Goal: Task Accomplishment & Management: Use online tool/utility

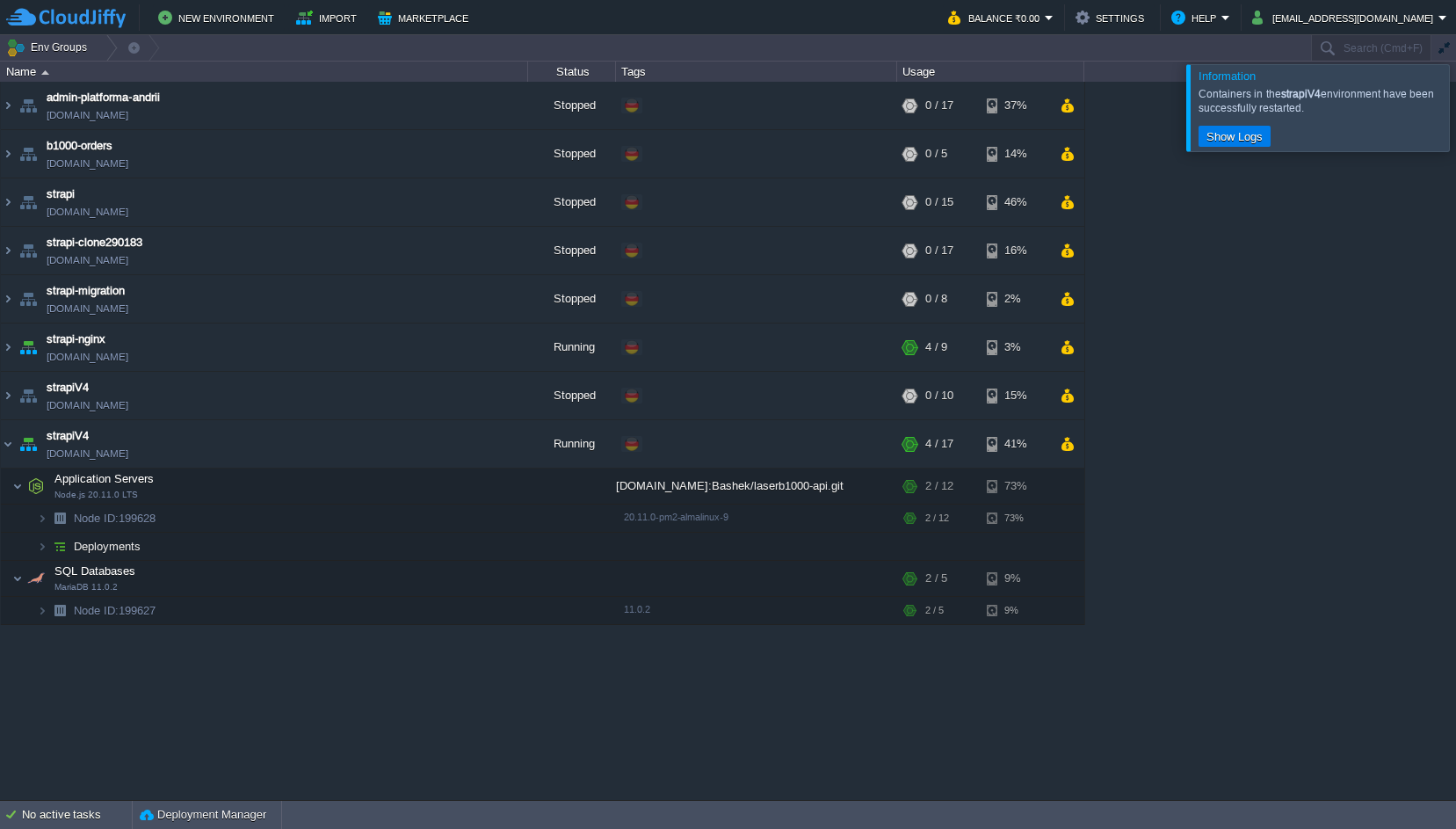
click at [1455, 122] on div at bounding box center [1477, 107] width 0 height 86
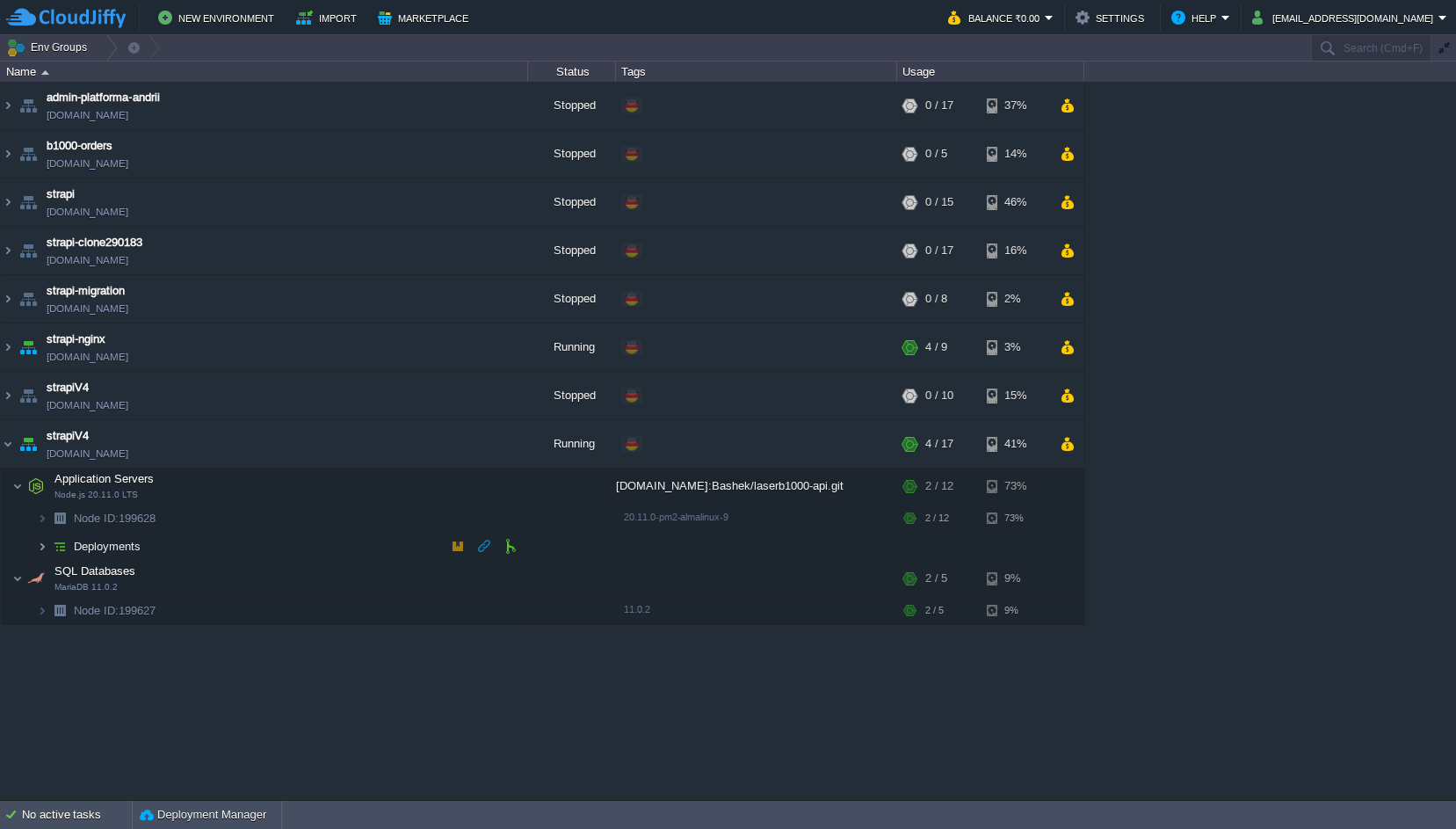
click at [40, 545] on img at bounding box center [41, 546] width 10 height 28
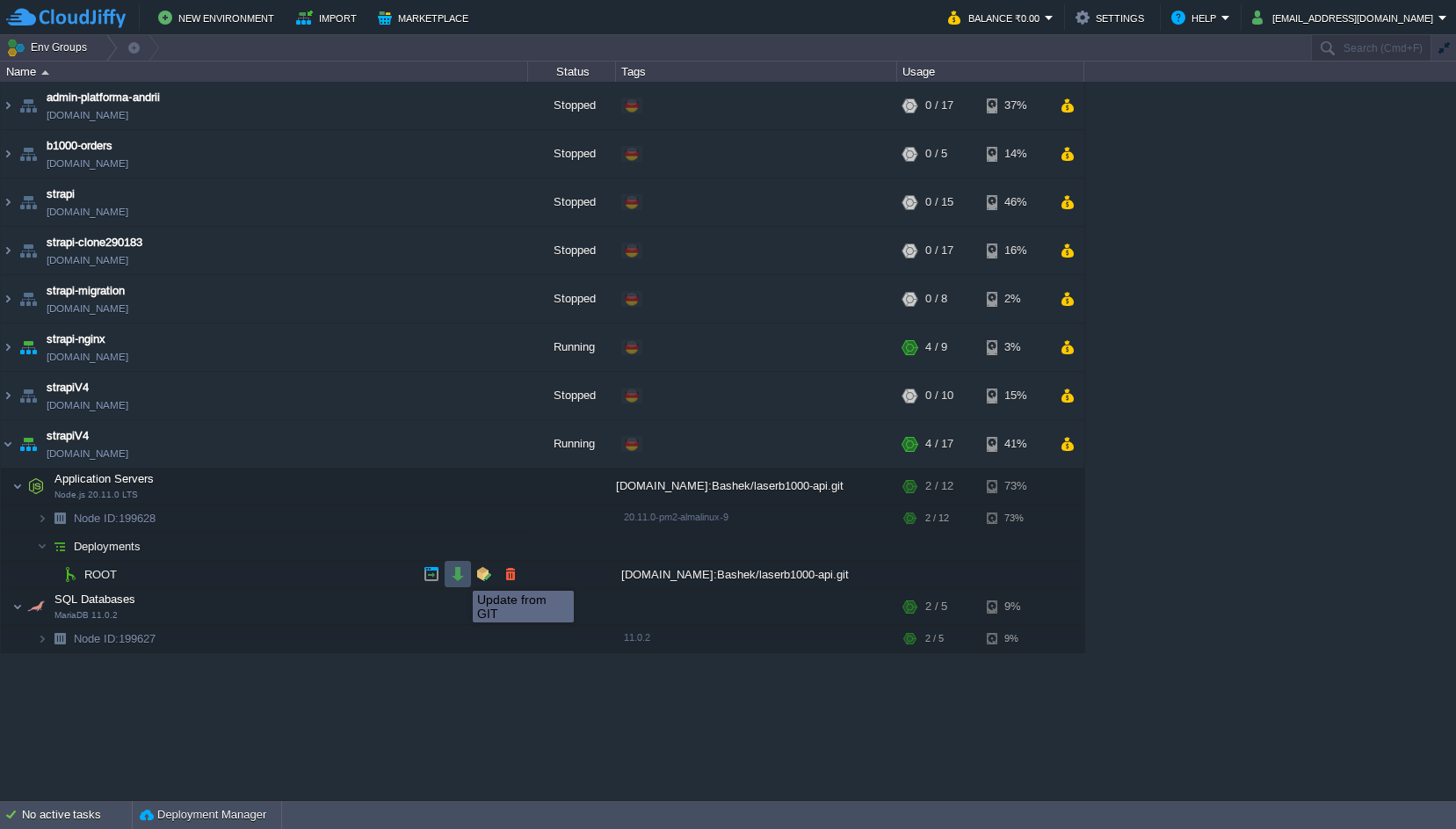
click at [460, 575] on button "button" at bounding box center [457, 573] width 16 height 16
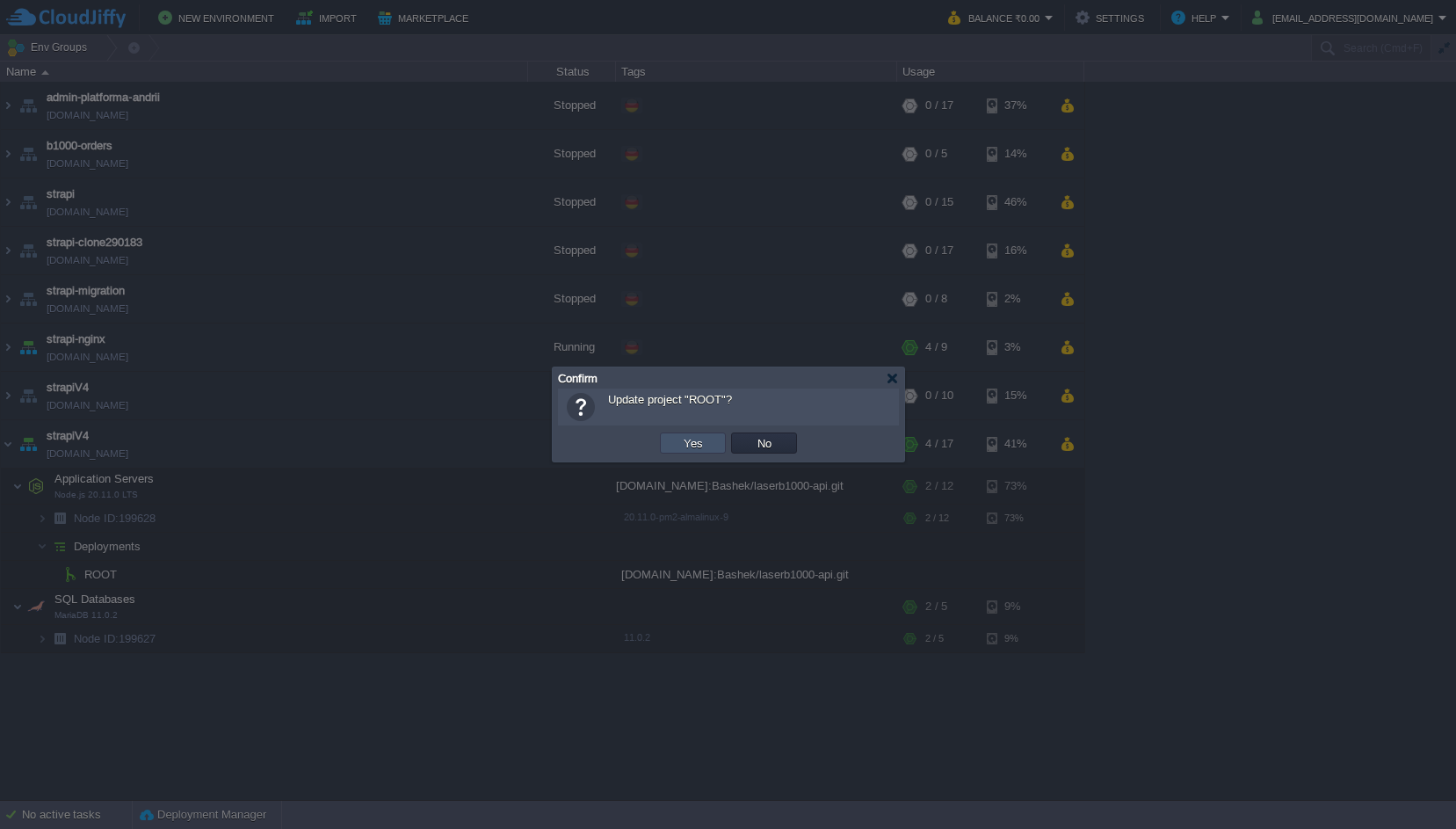
click at [679, 439] on button "Yes" at bounding box center [693, 443] width 30 height 16
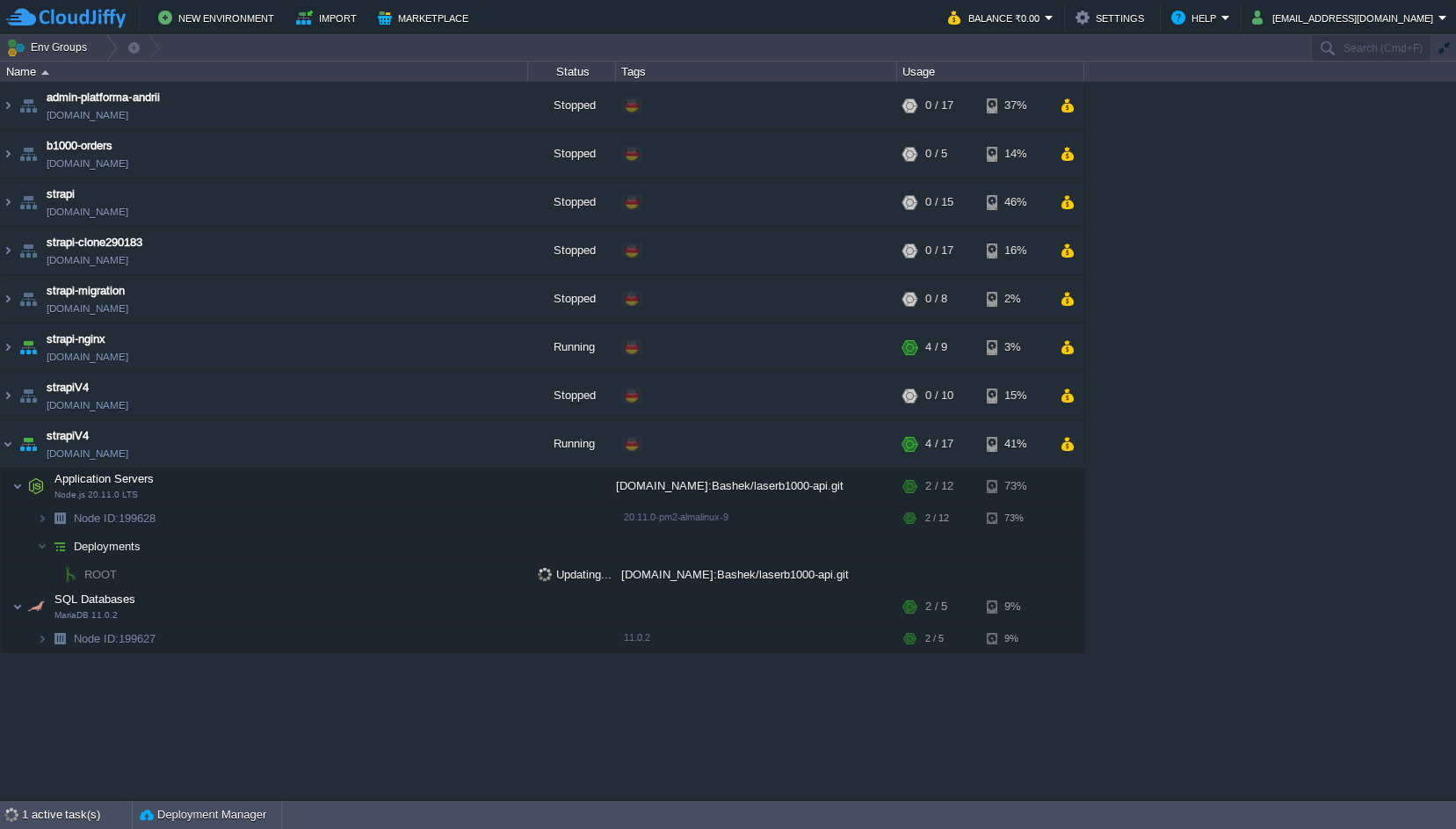
click at [1308, 453] on div "admin-platforma-andrii [DOMAIN_NAME] Stopped + Add to Env Group RAM 0% CPU 0% 0…" at bounding box center [728, 440] width 1456 height 717
click at [1229, 251] on div "admin-platforma-andrii [DOMAIN_NAME] Stopped + Add to Env Group RAM 0% CPU 0% 0…" at bounding box center [728, 440] width 1456 height 717
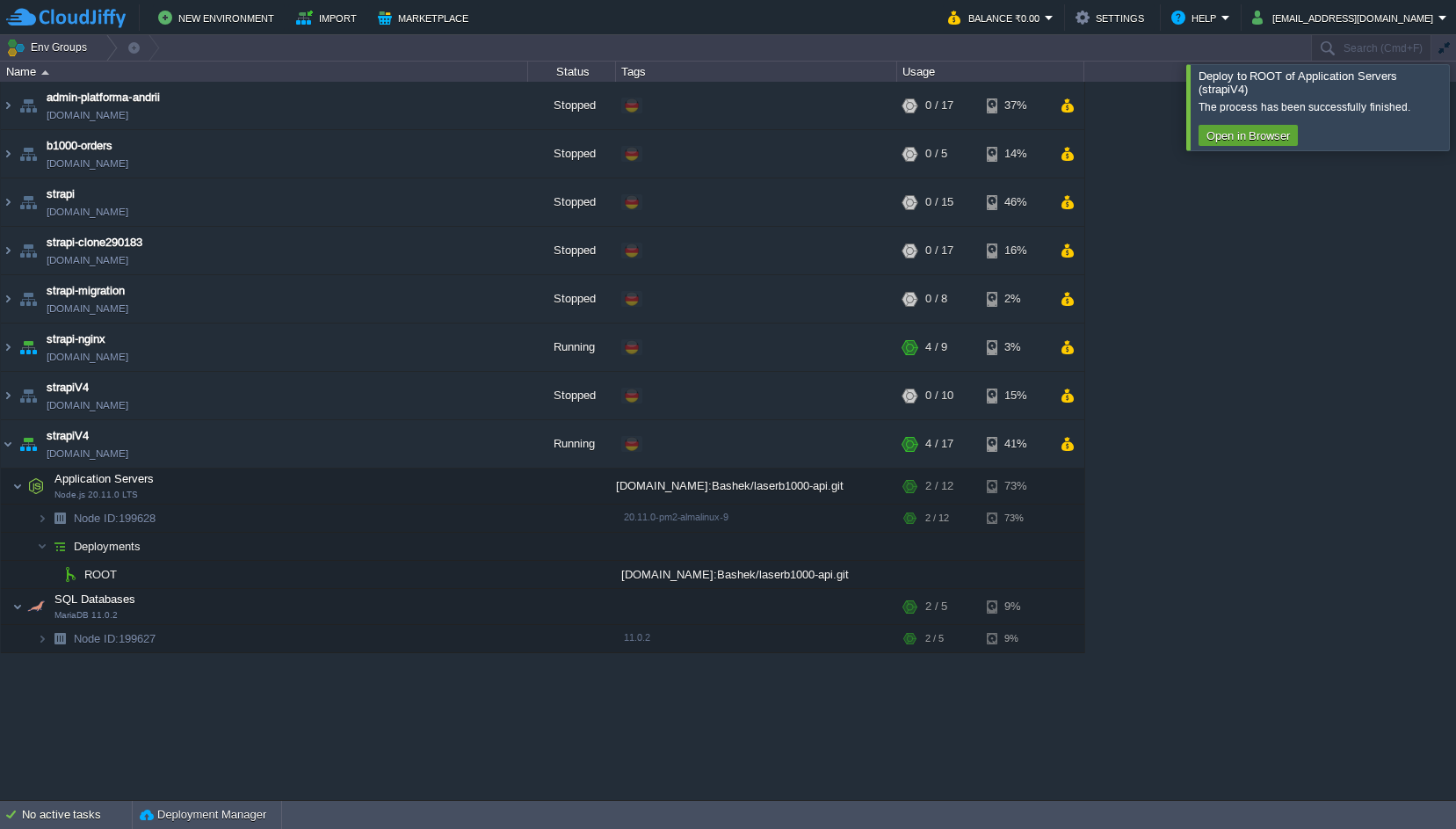
click at [1455, 84] on div at bounding box center [1477, 106] width 0 height 85
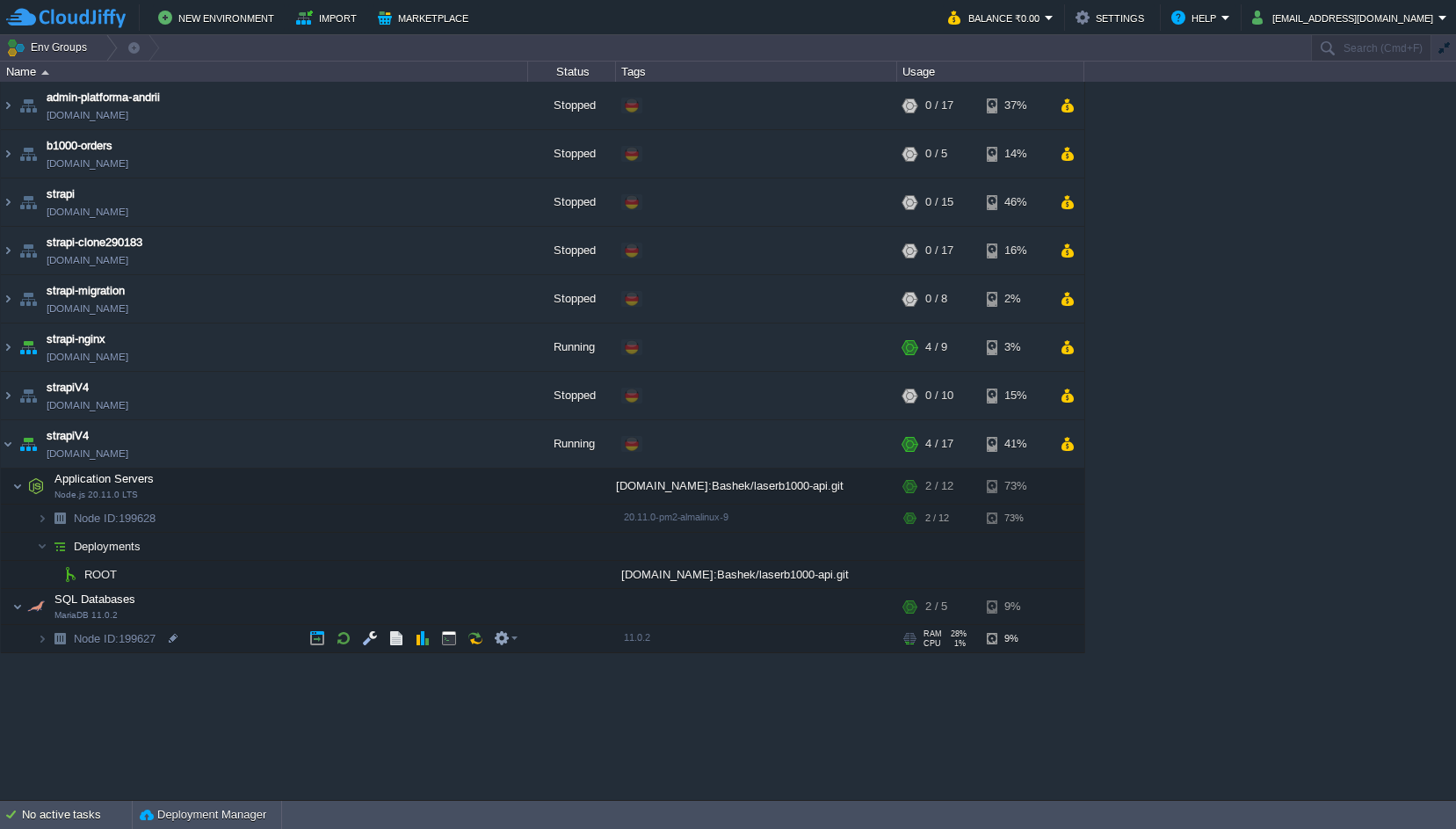
click at [344, 760] on div "admin-platforma-andrii [DOMAIN_NAME] Stopped + Add to Env Group RAM 0% CPU 0% 0…" at bounding box center [728, 440] width 1456 height 717
click at [430, 439] on button "button" at bounding box center [431, 443] width 16 height 16
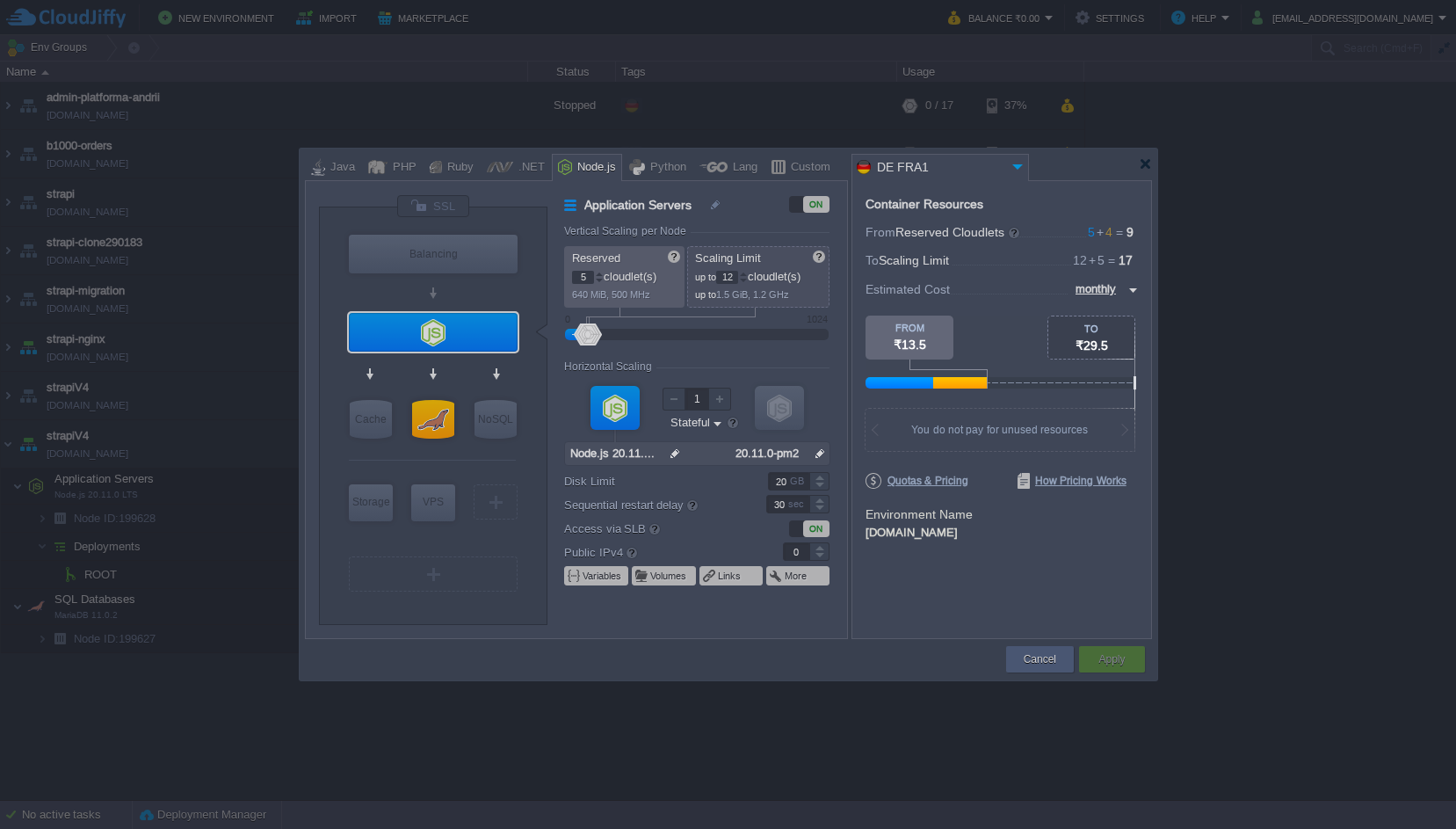
click at [452, 602] on div at bounding box center [568, 610] width 1137 height 439
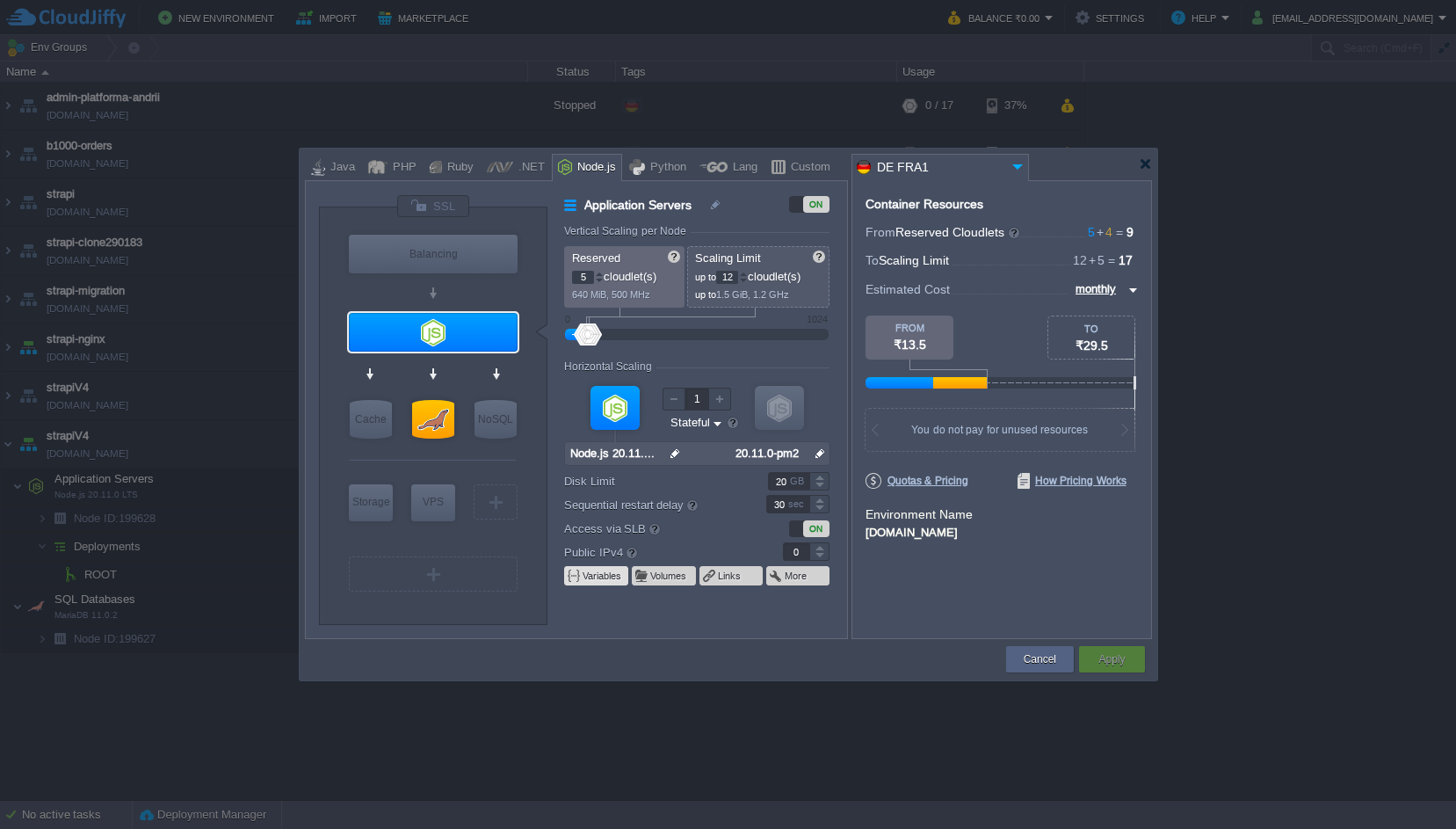
click at [584, 577] on button "Variables" at bounding box center [603, 575] width 40 height 14
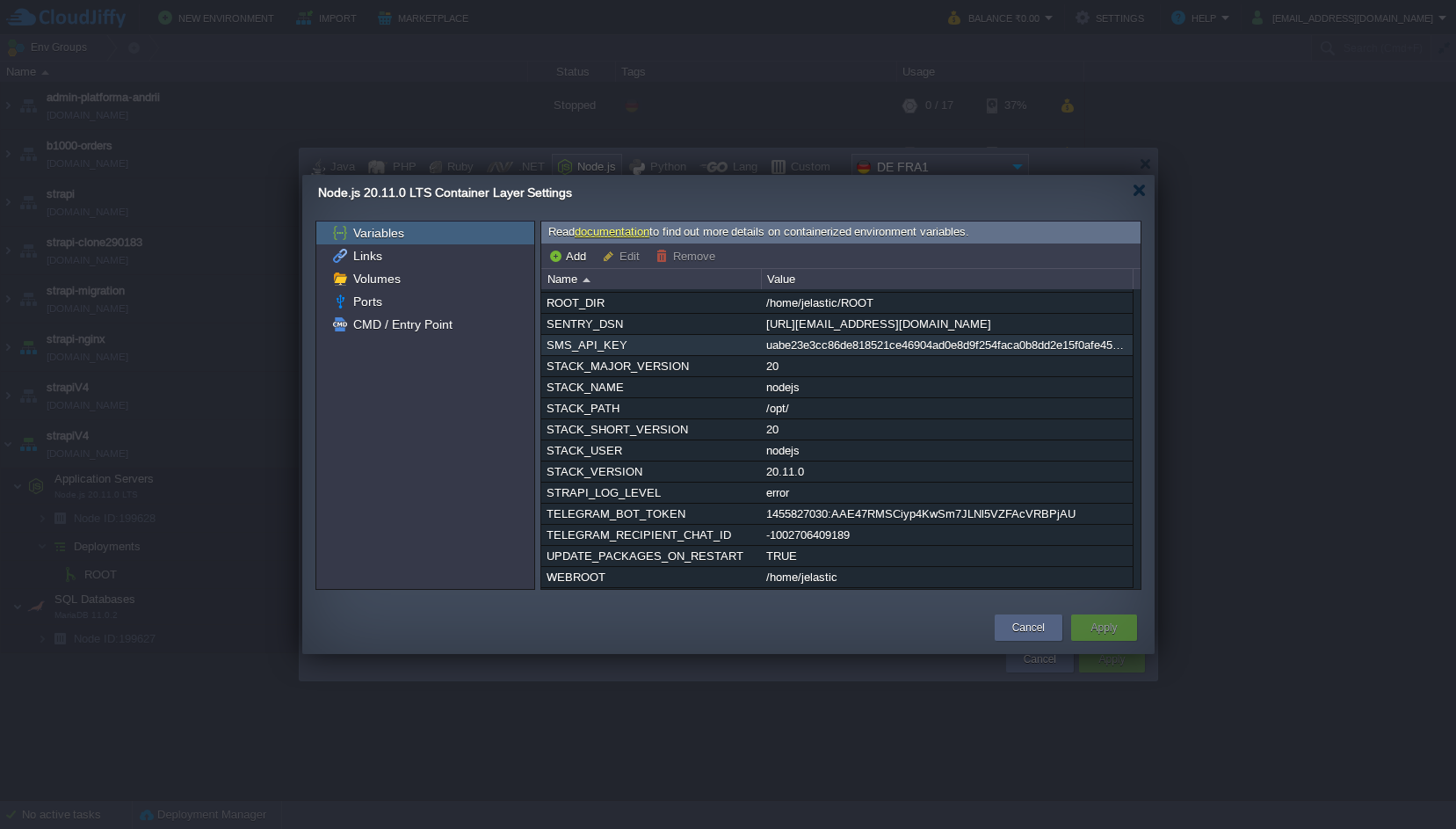
scroll to position [688, 0]
click at [1021, 633] on button "Cancel" at bounding box center [1028, 627] width 32 height 17
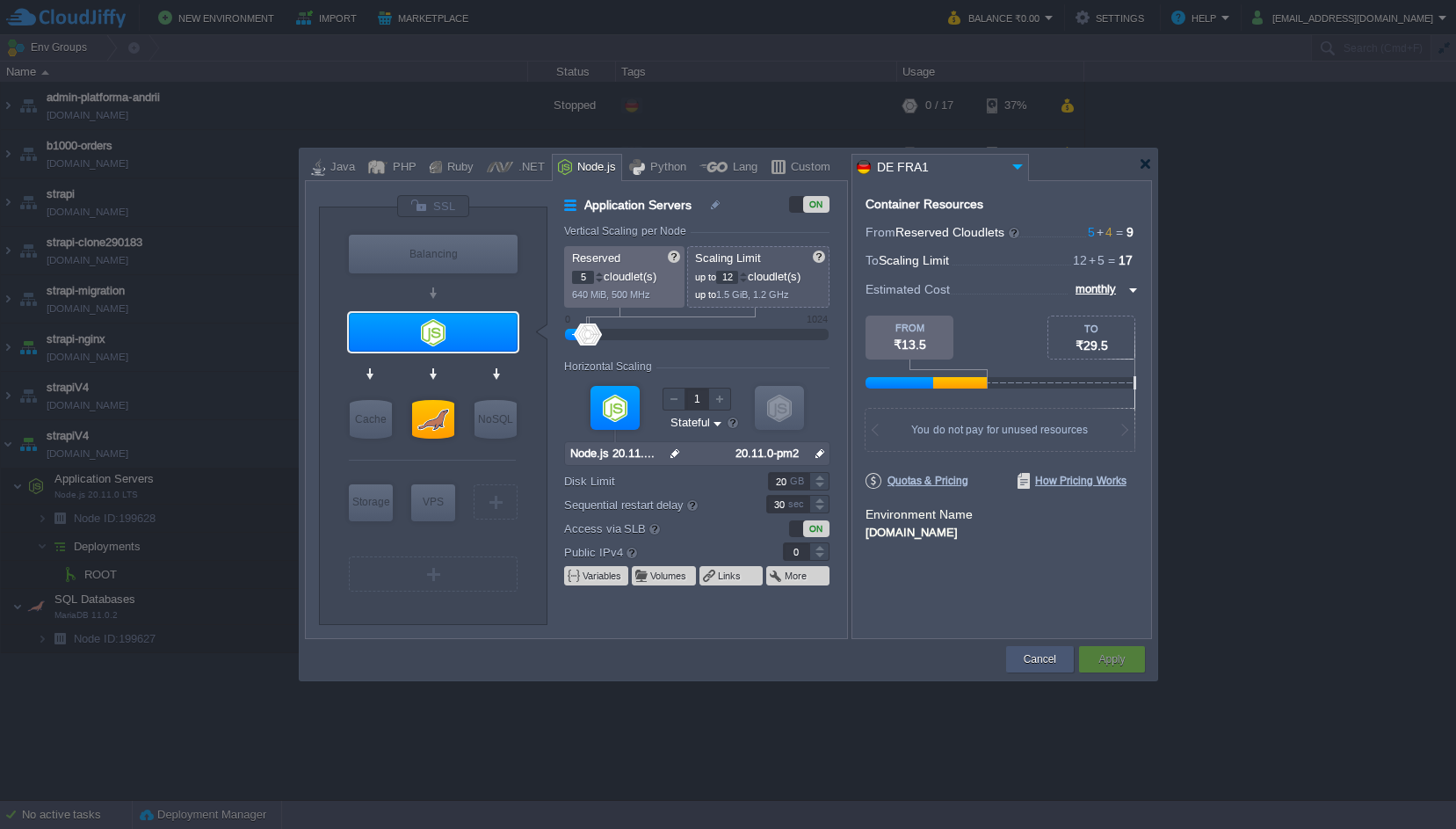
click at [1042, 655] on button "Cancel" at bounding box center [1039, 658] width 32 height 17
